Goal: Task Accomplishment & Management: Use online tool/utility

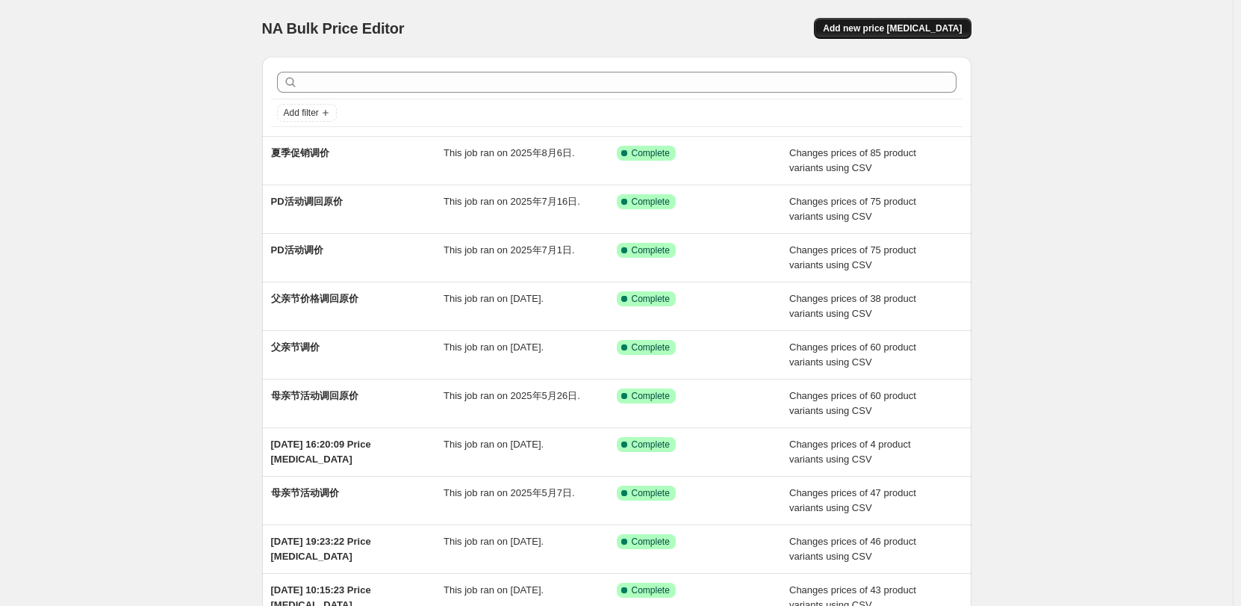
click at [909, 28] on span "Add new price [MEDICAL_DATA]" at bounding box center [892, 28] width 139 height 12
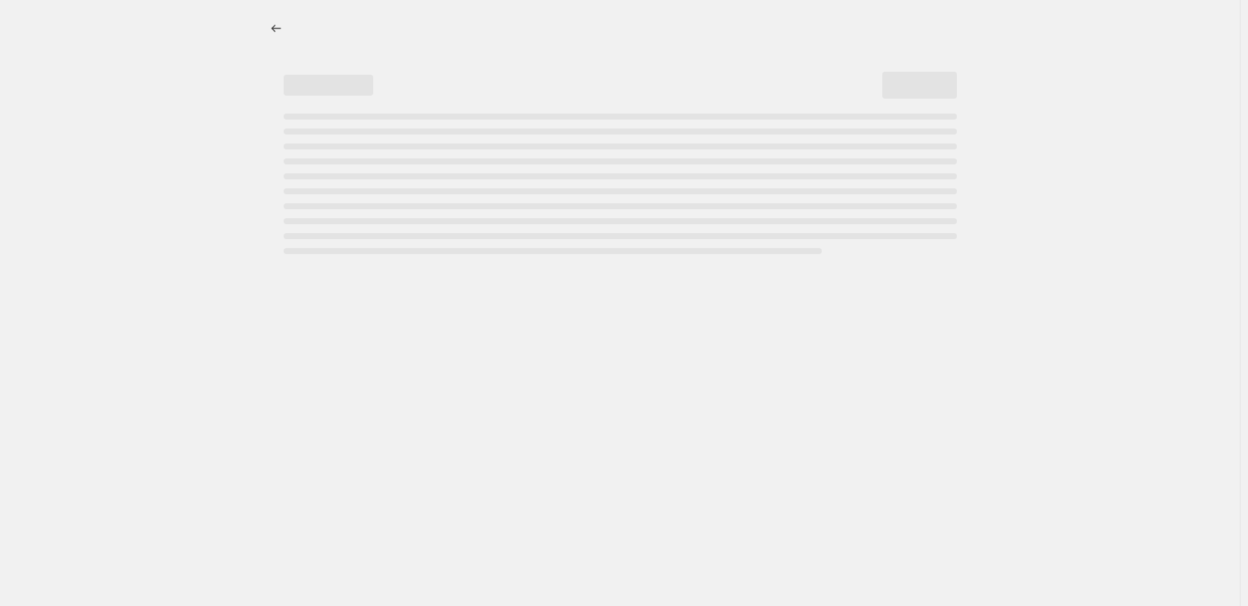
select select "percentage"
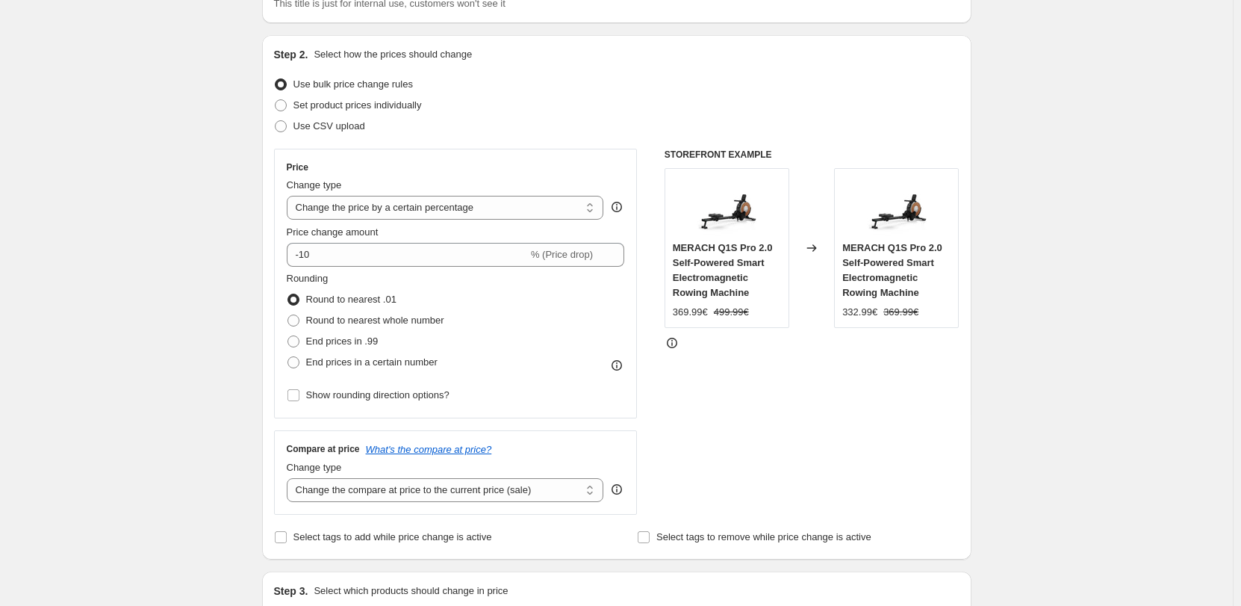
scroll to position [75, 0]
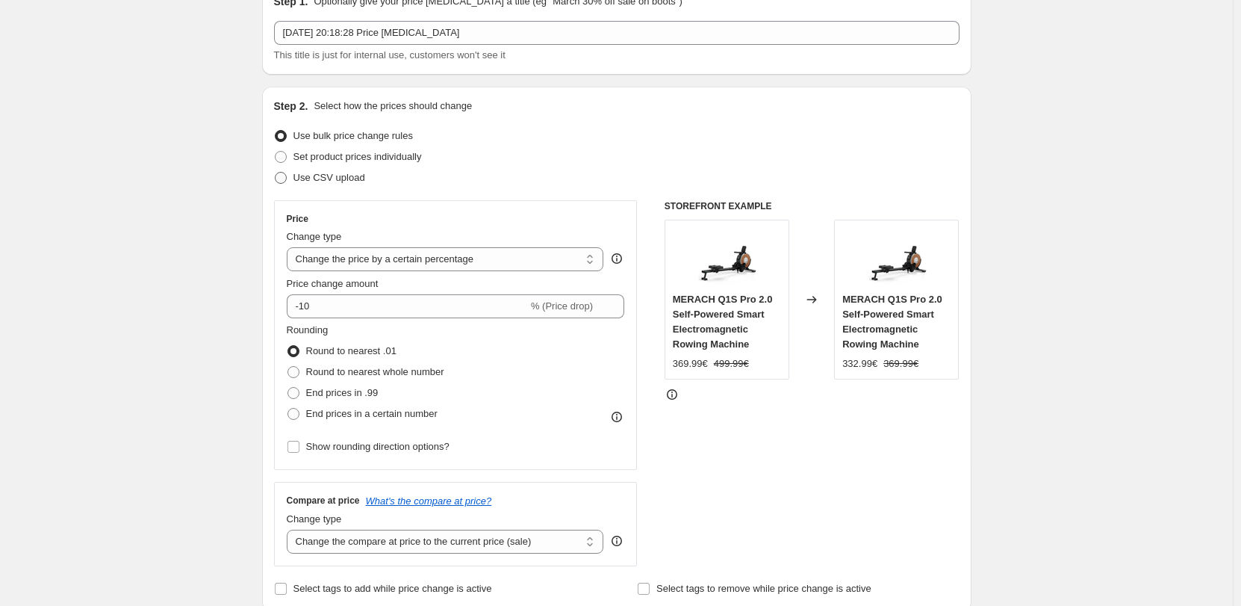
click at [336, 182] on span "Use CSV upload" at bounding box center [329, 177] width 72 height 11
click at [276, 172] on input "Use CSV upload" at bounding box center [275, 172] width 1 height 1
radio input "true"
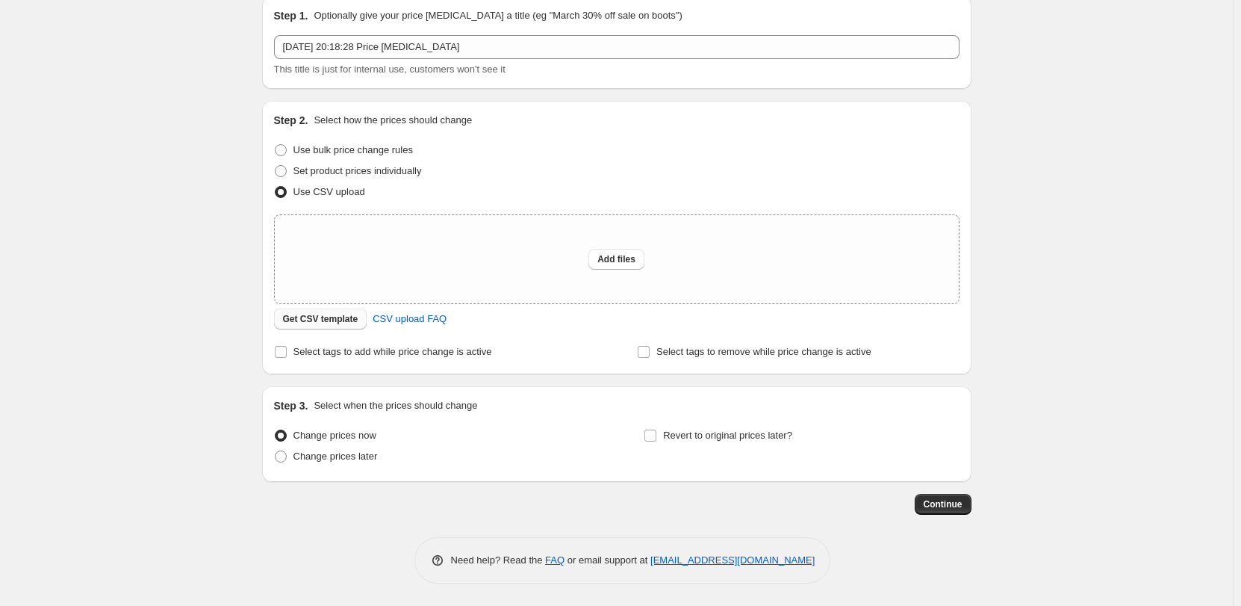
click at [344, 314] on span "Get CSV template" at bounding box center [320, 319] width 75 height 12
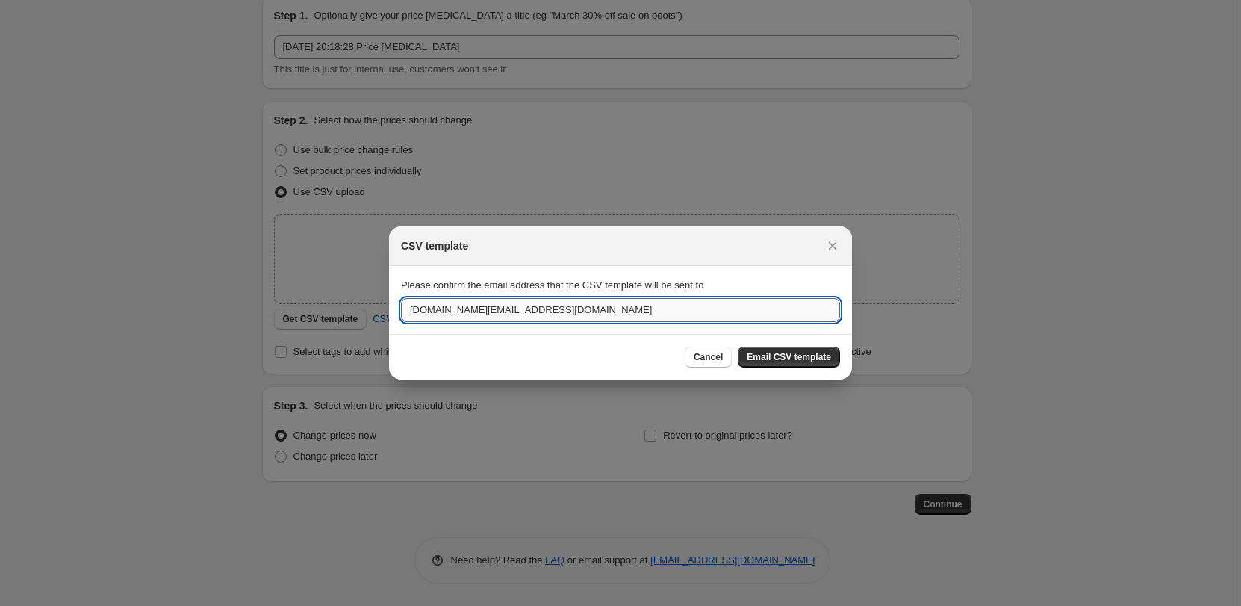
click at [556, 316] on input "[DOMAIN_NAME][EMAIL_ADDRESS][DOMAIN_NAME]" at bounding box center [620, 310] width 439 height 24
paste input "[EMAIL_ADDRESS]"
type input "[EMAIL_ADDRESS][DOMAIN_NAME]"
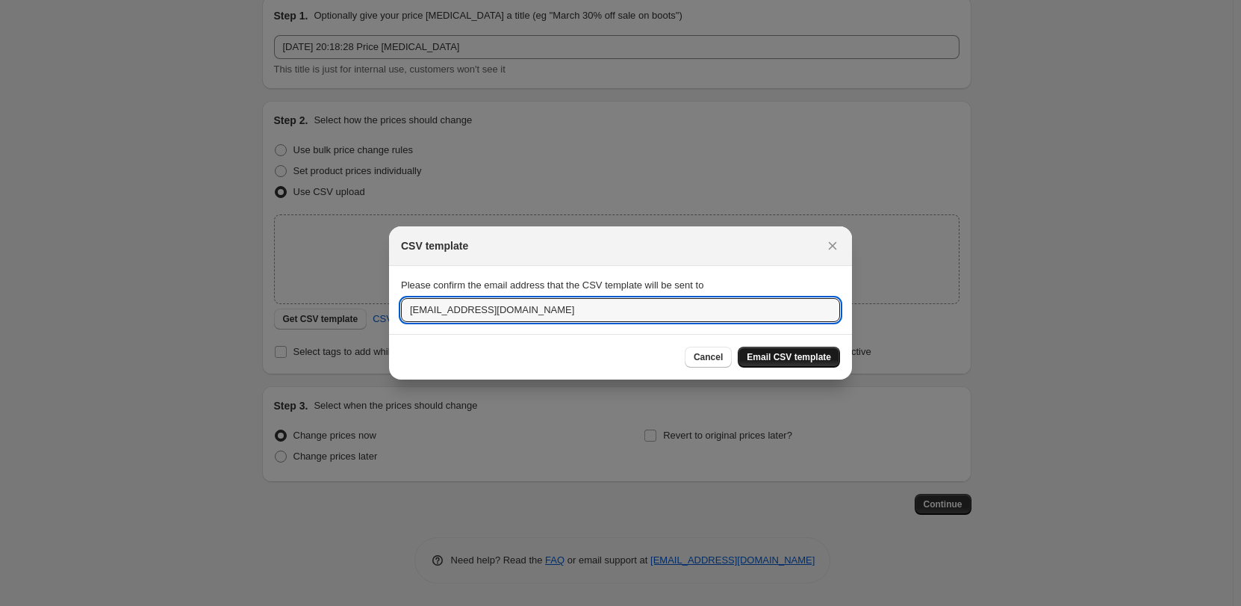
click at [795, 358] on span "Email CSV template" at bounding box center [789, 357] width 84 height 12
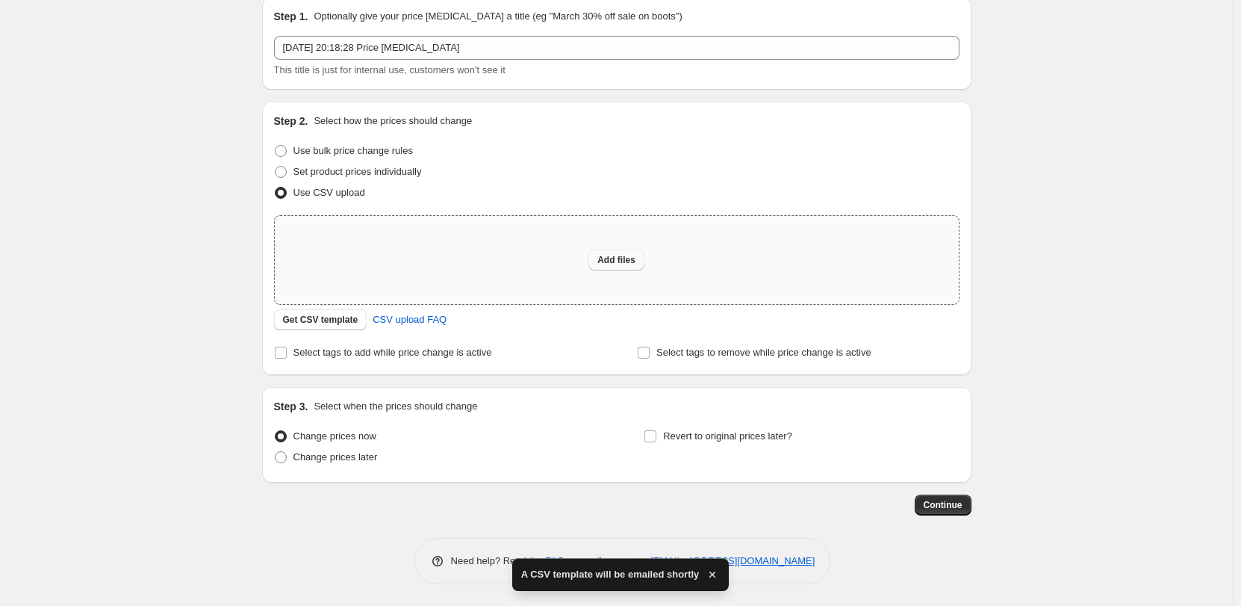
scroll to position [60, 0]
